Goal: Information Seeking & Learning: Learn about a topic

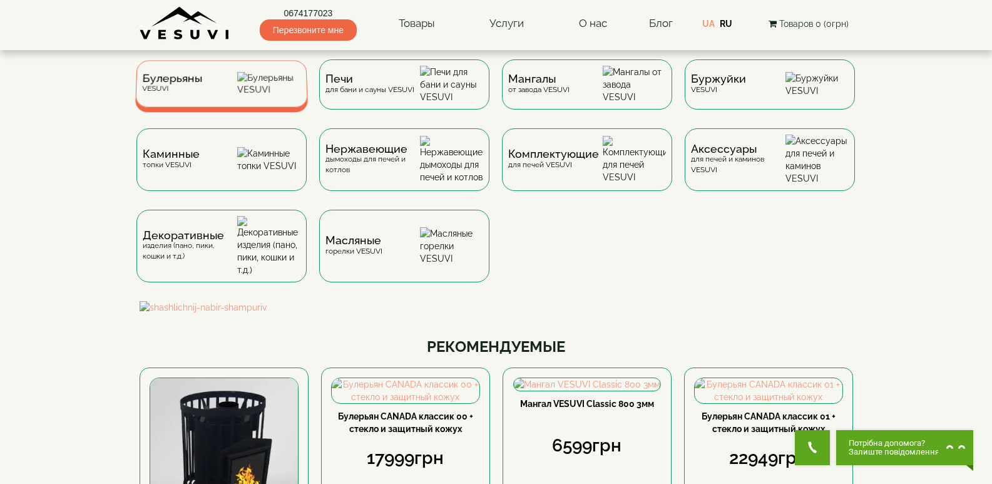
click at [220, 98] on div "Булерьяны VESUVI" at bounding box center [221, 83] width 173 height 47
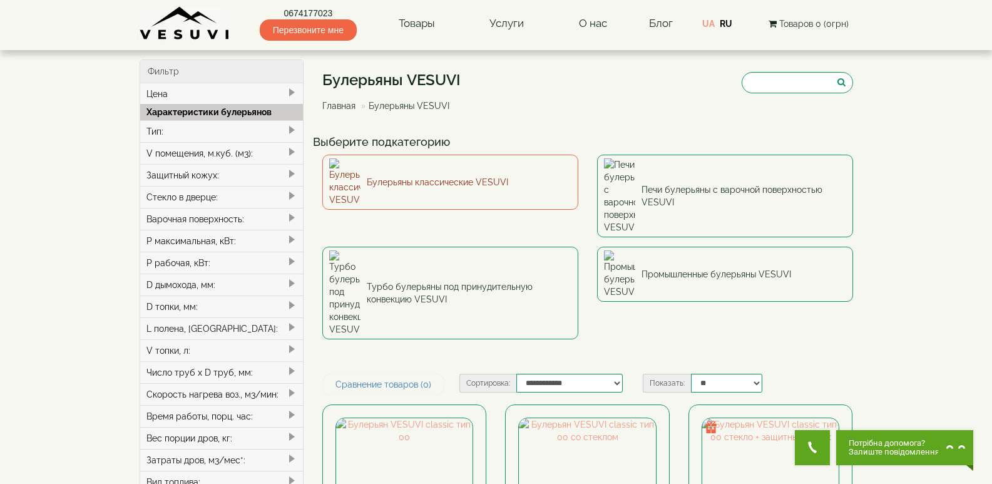
click at [477, 163] on link "Булерьяны классические VESUVI" at bounding box center [450, 182] width 256 height 55
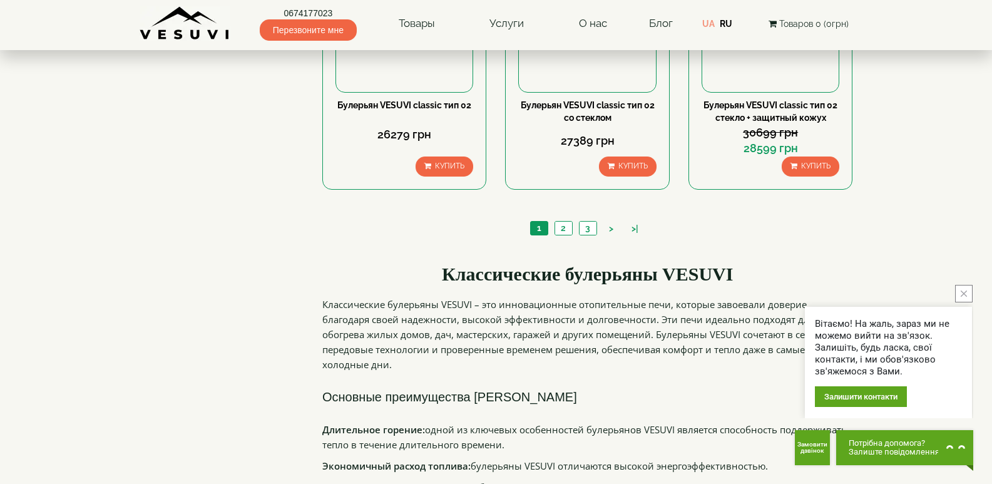
scroll to position [1315, 0]
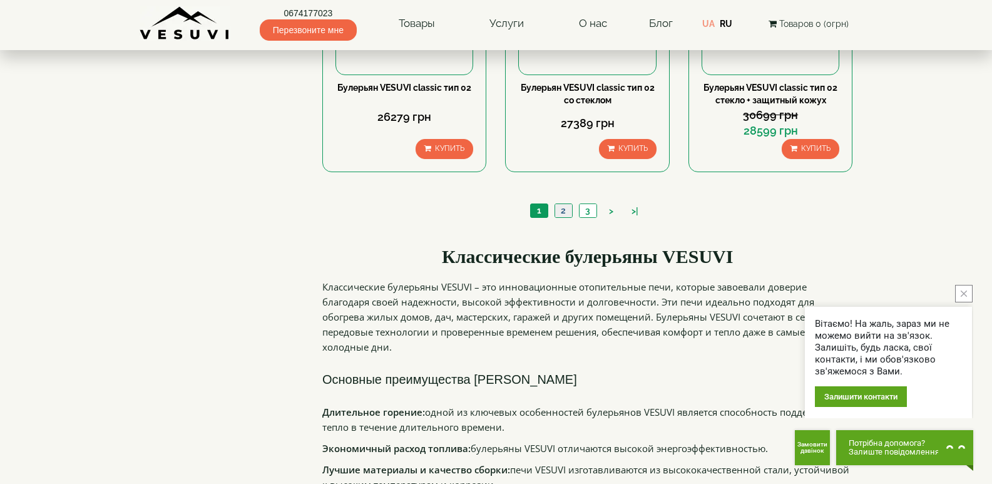
click at [563, 207] on link "2" at bounding box center [564, 210] width 18 height 13
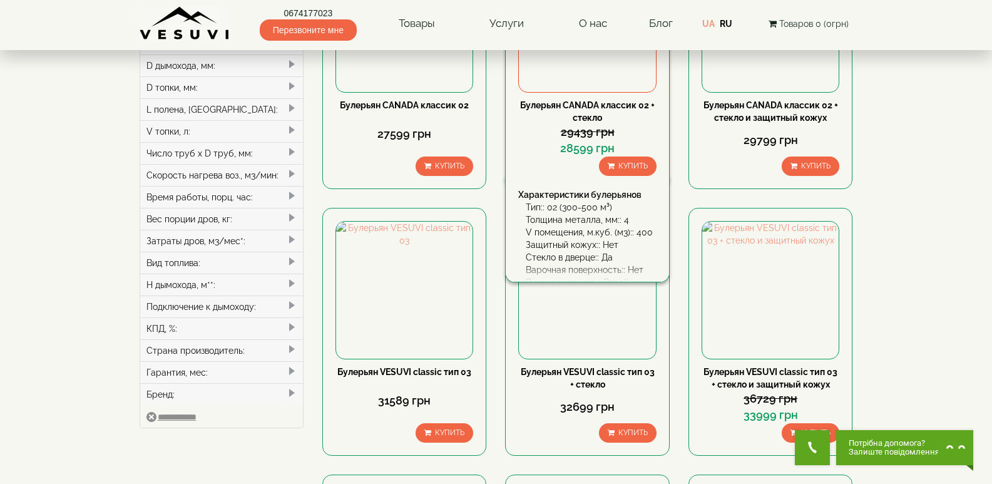
scroll to position [250, 0]
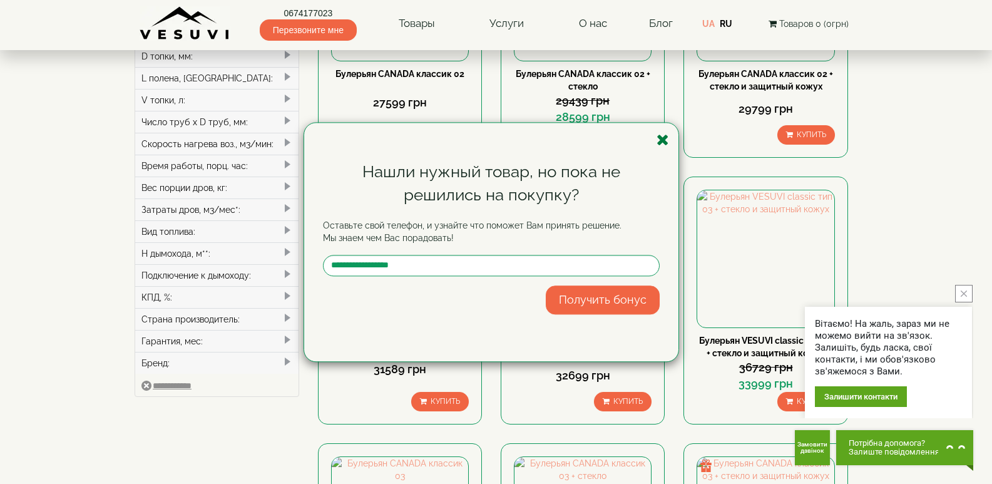
click at [667, 138] on icon "button" at bounding box center [663, 140] width 13 height 16
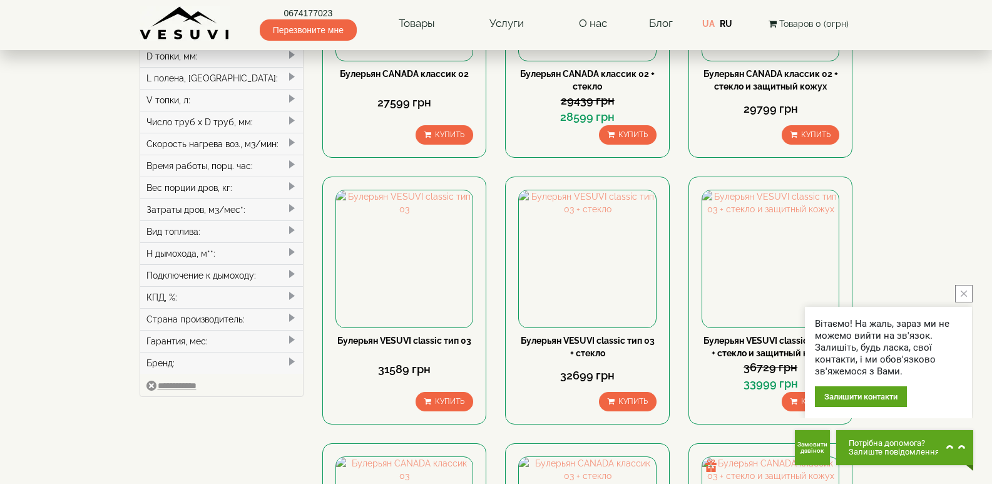
click at [964, 293] on icon "close button" at bounding box center [964, 294] width 6 height 6
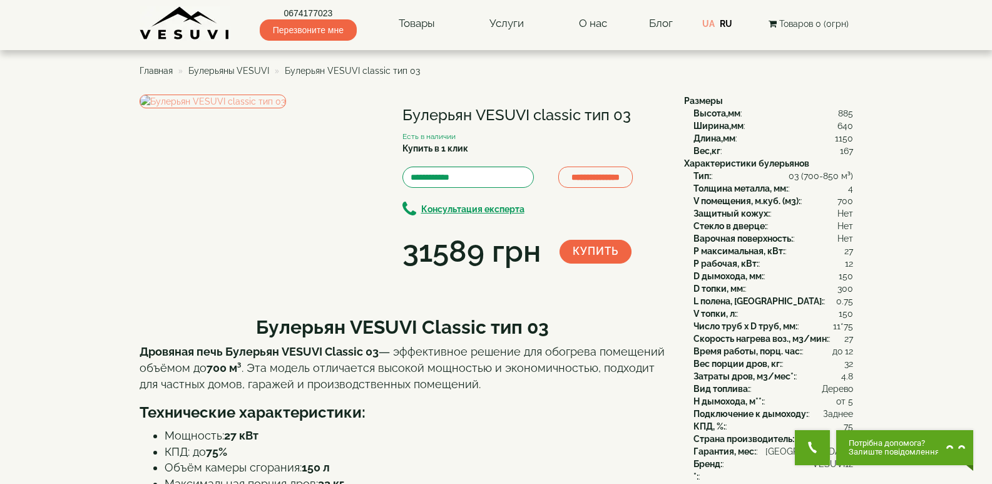
drag, startPoint x: 406, startPoint y: 110, endPoint x: 635, endPoint y: 115, distance: 228.6
click at [635, 115] on h1 "Булерьян VESUVI classic тип 03" at bounding box center [534, 115] width 263 height 16
copy h1 "Булерьян VESUVI classic тип 03"
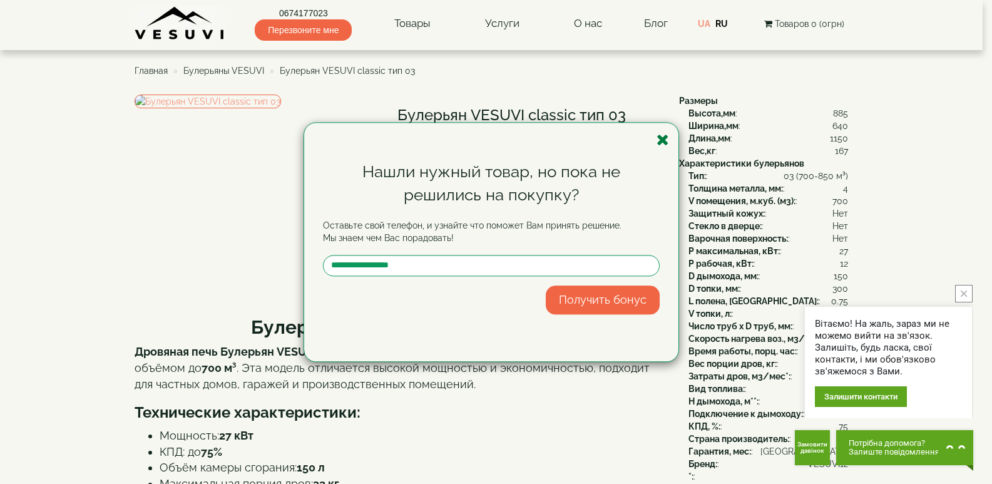
click at [663, 137] on icon "button" at bounding box center [663, 140] width 13 height 16
